Goal: Navigation & Orientation: Find specific page/section

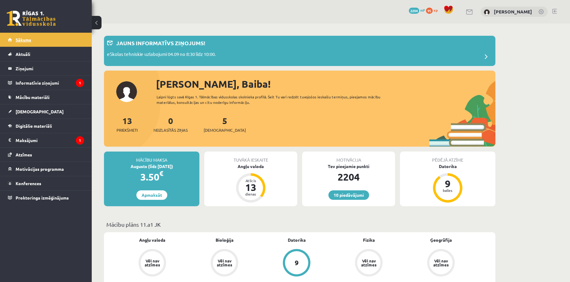
click at [23, 39] on span "Sākums" at bounding box center [24, 40] width 16 height 6
click at [42, 81] on legend "Informatīvie ziņojumi 1" at bounding box center [50, 83] width 69 height 14
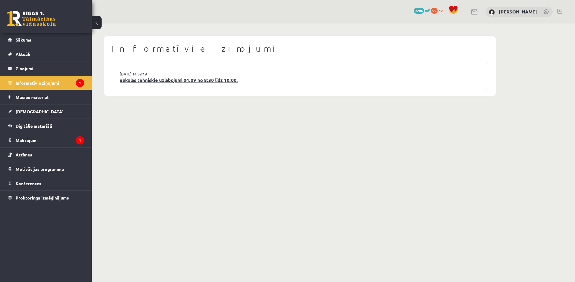
click at [170, 77] on link "eSkolas tehniskie uzlabojumi 04.09 no 8:30 līdz 10:00." at bounding box center [300, 80] width 360 height 7
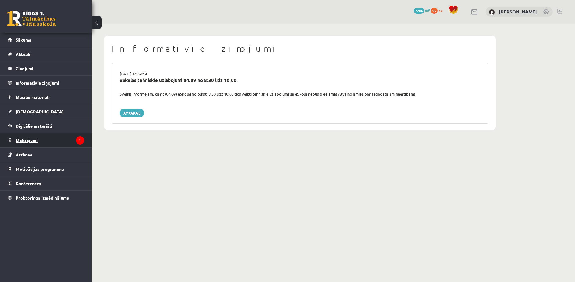
click at [32, 143] on legend "Maksājumi 1" at bounding box center [50, 140] width 69 height 14
